Goal: Find specific page/section: Find specific page/section

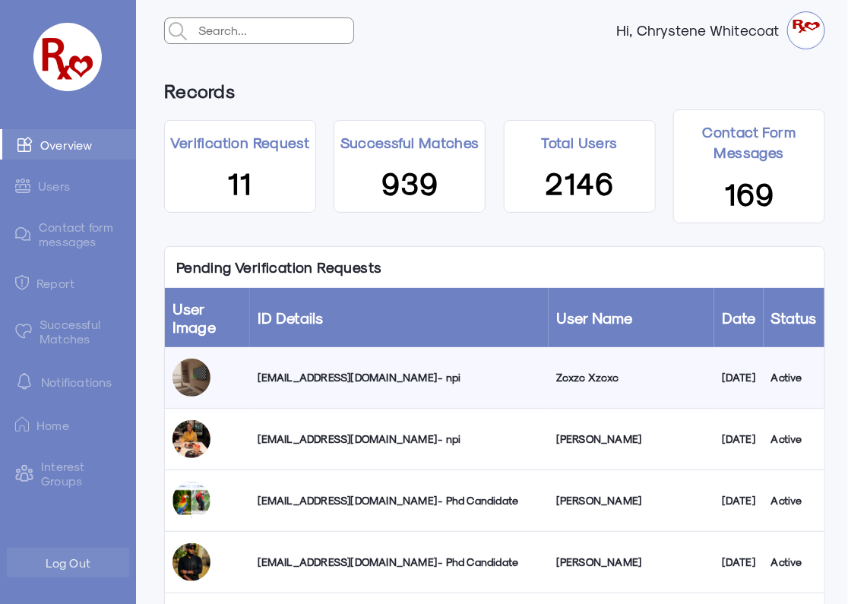
click at [74, 326] on link "Successful Matches" at bounding box center [68, 331] width 136 height 44
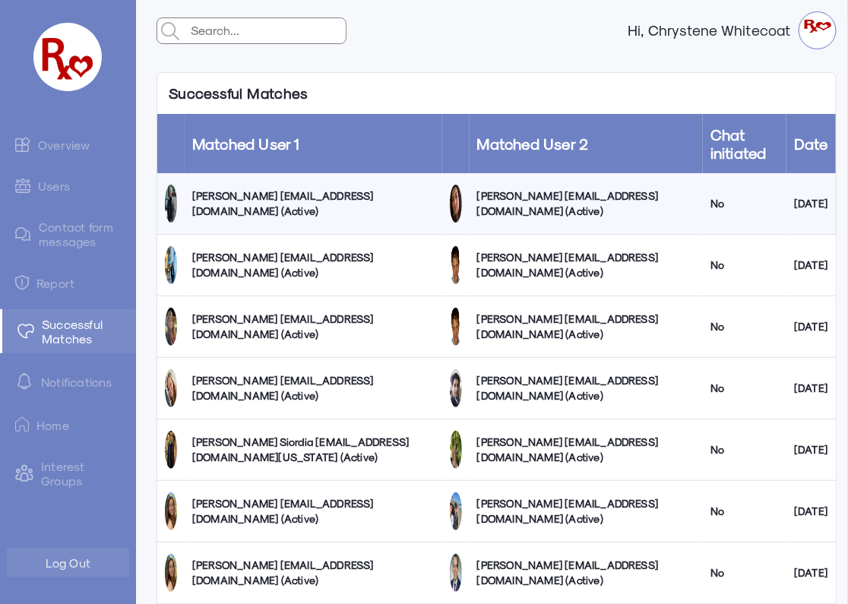
click at [58, 149] on link "Overview" at bounding box center [68, 144] width 136 height 30
